Goal: Download file/media

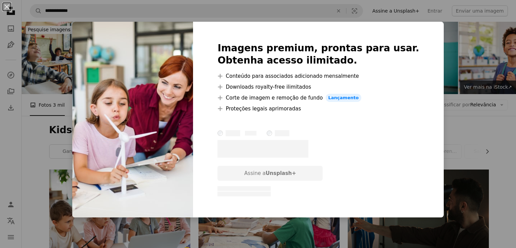
scroll to position [297, 0]
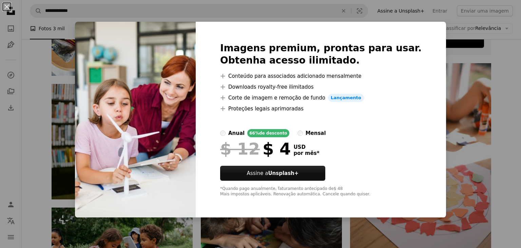
click at [450, 99] on div "An X shape Imagens premium, prontas para usar. Obtenha acesso ilimitado. A plus…" at bounding box center [260, 124] width 521 height 248
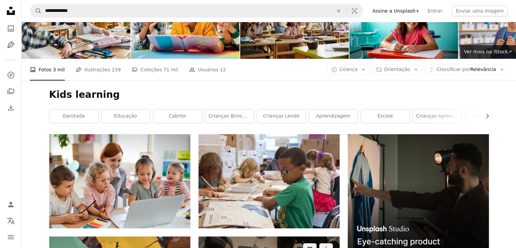
scroll to position [34, 0]
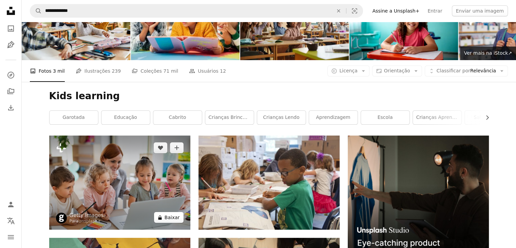
click at [161, 222] on button "A lock Baixar" at bounding box center [169, 217] width 30 height 11
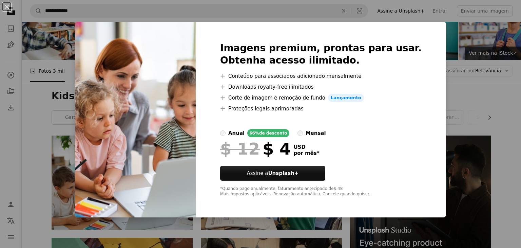
click at [447, 125] on div "An X shape Imagens premium, prontas para usar. Obtenha acesso ilimitado. A plus…" at bounding box center [260, 124] width 521 height 248
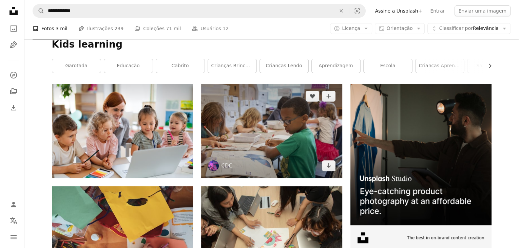
scroll to position [87, 0]
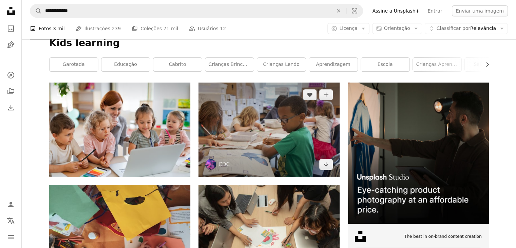
click at [245, 140] on img at bounding box center [268, 129] width 141 height 94
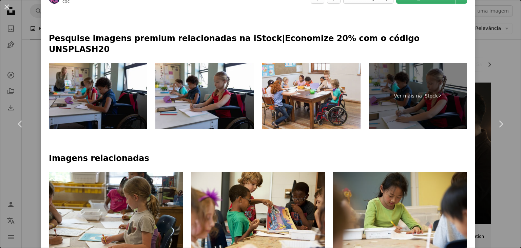
scroll to position [294, 0]
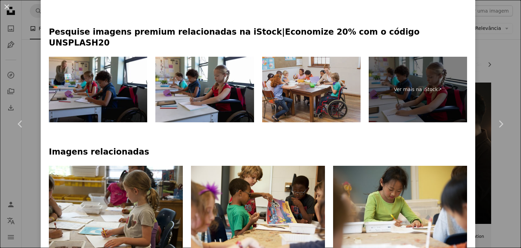
click at [313, 67] on img at bounding box center [311, 90] width 98 height 66
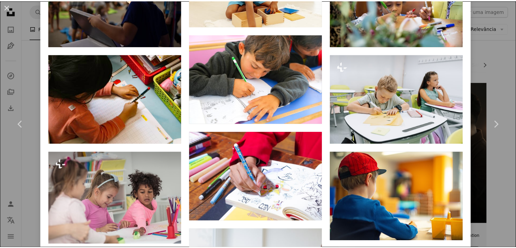
scroll to position [1275, 0]
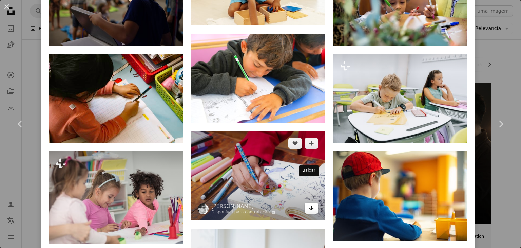
click at [309, 205] on icon "Baixar" at bounding box center [311, 207] width 4 height 5
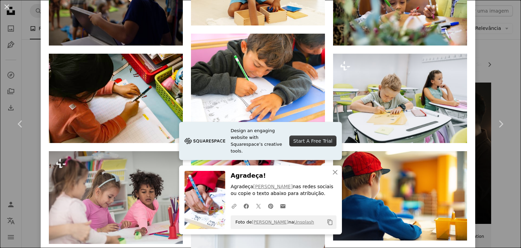
click at [482, 70] on div "An X shape Chevron left Chevron right CDC cdc A heart A plus sign Editar imagem…" at bounding box center [260, 124] width 521 height 248
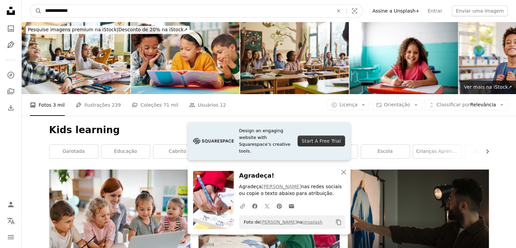
click at [292, 14] on input "**********" at bounding box center [186, 10] width 289 height 13
type input "**********"
click at [30, 4] on button "A magnifying glass" at bounding box center [36, 10] width 12 height 13
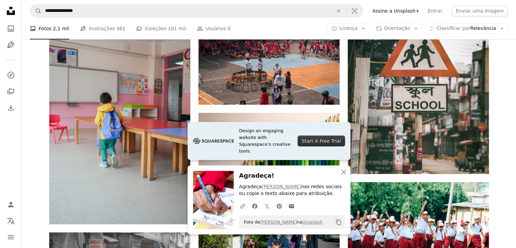
scroll to position [370, 0]
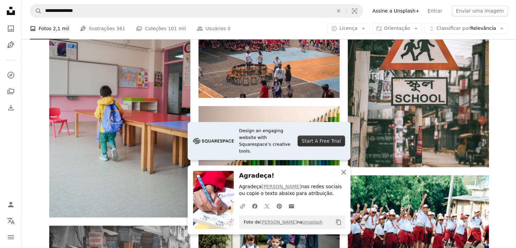
click at [342, 172] on icon "An X shape" at bounding box center [344, 172] width 8 height 8
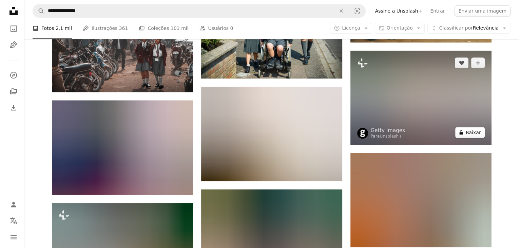
scroll to position [597, 0]
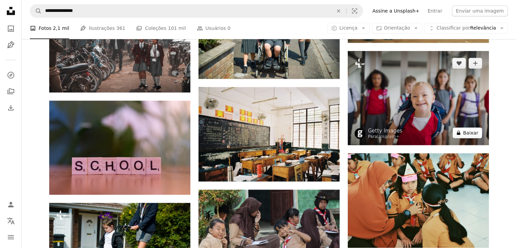
click at [475, 137] on button "A lock Baixar" at bounding box center [468, 132] width 30 height 11
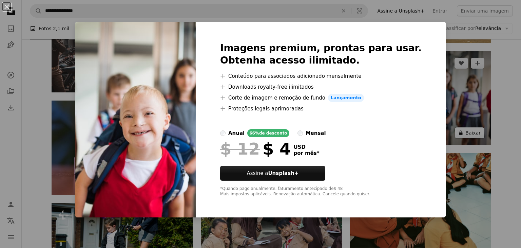
click at [475, 137] on div "An X shape Imagens premium, prontas para usar. Obtenha acesso ilimitado. A plus…" at bounding box center [260, 124] width 521 height 248
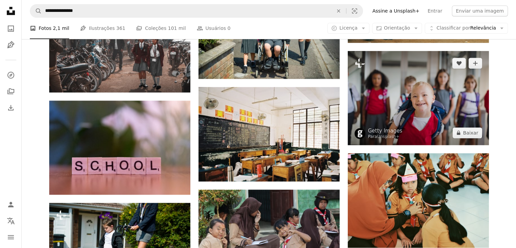
click at [425, 115] on img at bounding box center [418, 98] width 141 height 94
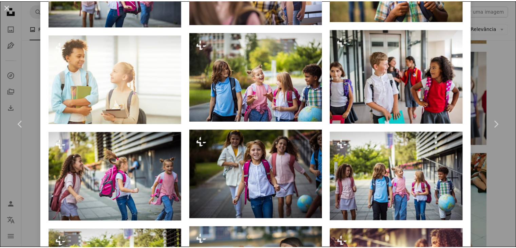
scroll to position [751, 0]
